Goal: Task Accomplishment & Management: Manage account settings

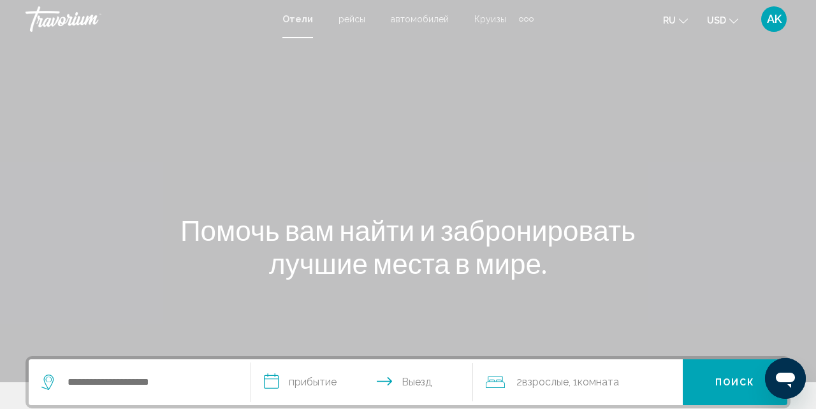
click at [778, 20] on span "AK" at bounding box center [774, 19] width 15 height 13
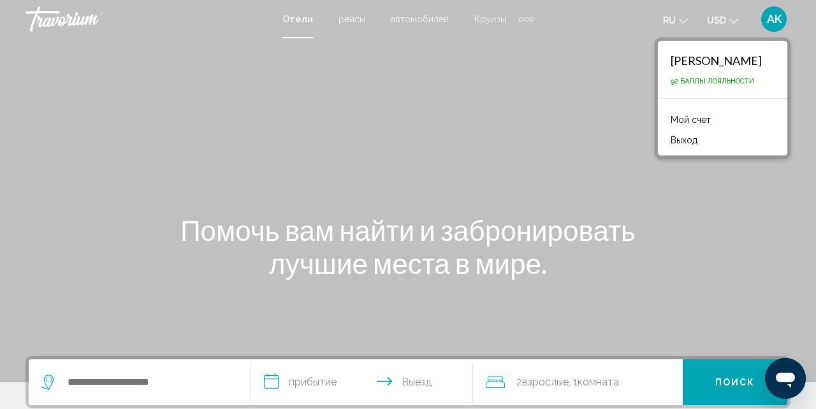
click at [713, 84] on span "92 Баллы лояльности" at bounding box center [713, 81] width 84 height 8
click at [692, 122] on link "Мой счет" at bounding box center [690, 120] width 53 height 17
